Goal: Transaction & Acquisition: Purchase product/service

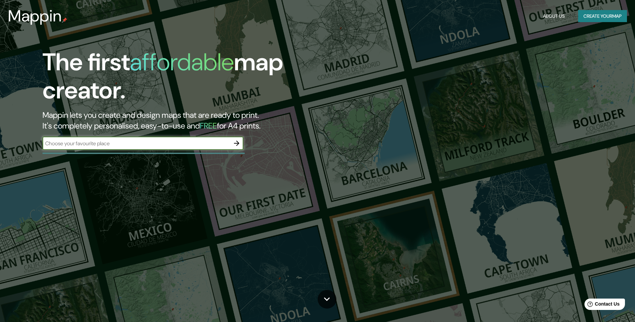
click at [195, 145] on input "text" at bounding box center [137, 144] width 188 height 8
type input "MORELIA"
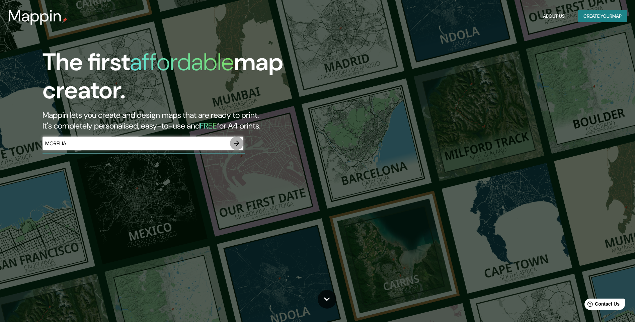
click at [239, 148] on button "button" at bounding box center [236, 143] width 13 height 13
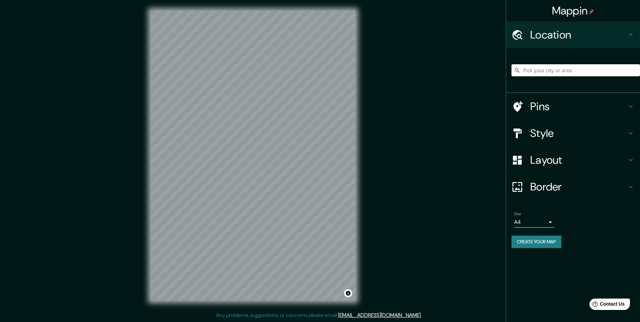
click at [564, 73] on input "Pick your city or area" at bounding box center [576, 70] width 129 height 12
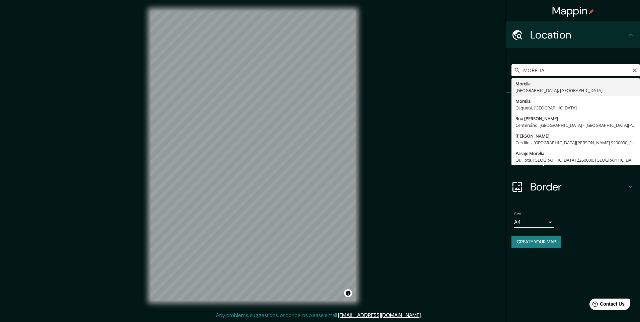
type input "[GEOGRAPHIC_DATA], [GEOGRAPHIC_DATA], [GEOGRAPHIC_DATA]"
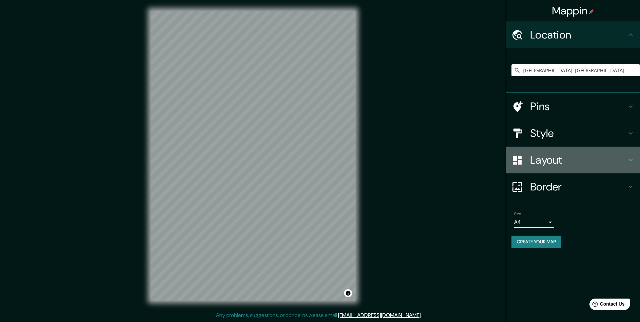
click at [628, 170] on div "Layout" at bounding box center [573, 160] width 134 height 27
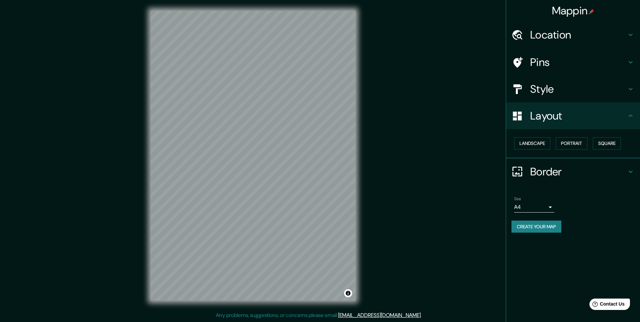
click at [619, 83] on h4 "Style" at bounding box center [578, 88] width 96 height 13
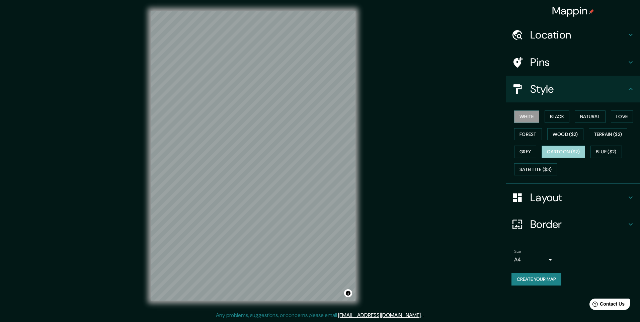
click at [581, 149] on button "Cartoon ($2)" at bounding box center [564, 152] width 44 height 12
click at [604, 134] on button "Terrain ($2)" at bounding box center [608, 134] width 39 height 12
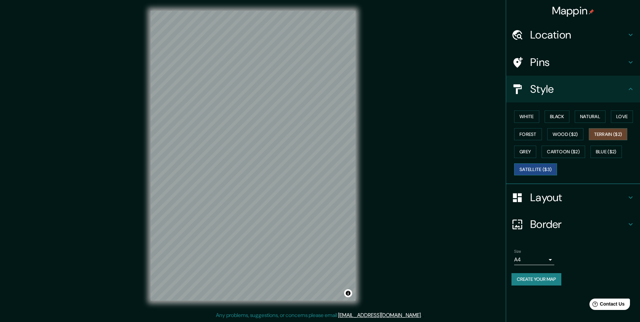
click at [534, 174] on button "Satellite ($3)" at bounding box center [535, 169] width 43 height 12
click at [589, 112] on button "Natural" at bounding box center [590, 116] width 31 height 12
